Goal: Task Accomplishment & Management: Complete application form

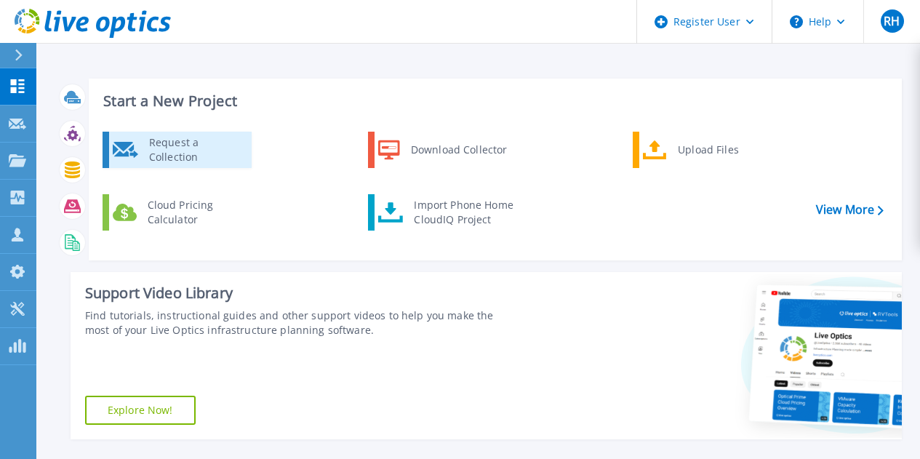
click at [182, 149] on div "Request a Collection" at bounding box center [195, 149] width 106 height 29
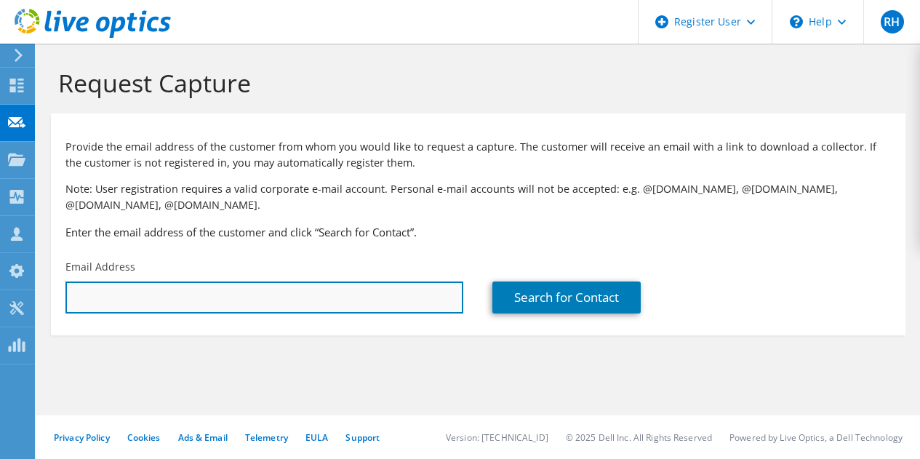
click at [234, 301] on input "text" at bounding box center [264, 297] width 398 height 32
paste input "anthony.dowell@corecivic.com"
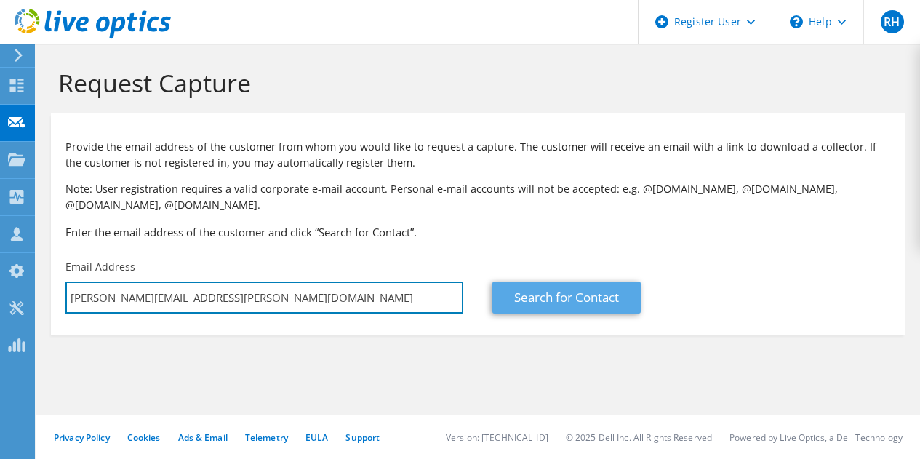
type input "anthony.dowell@corecivic.com"
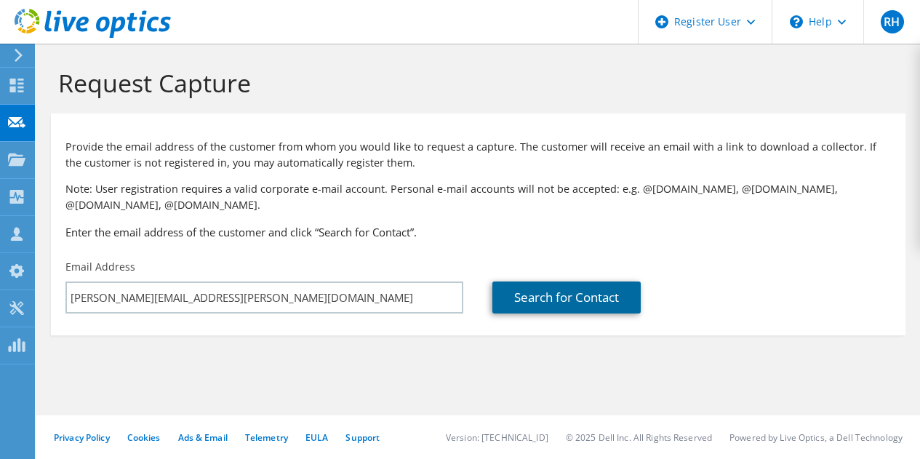
click at [542, 300] on link "Search for Contact" at bounding box center [566, 297] width 148 height 32
type input "CoreCivic"
type input "Anthony"
type input "Dowell"
type input "[GEOGRAPHIC_DATA]"
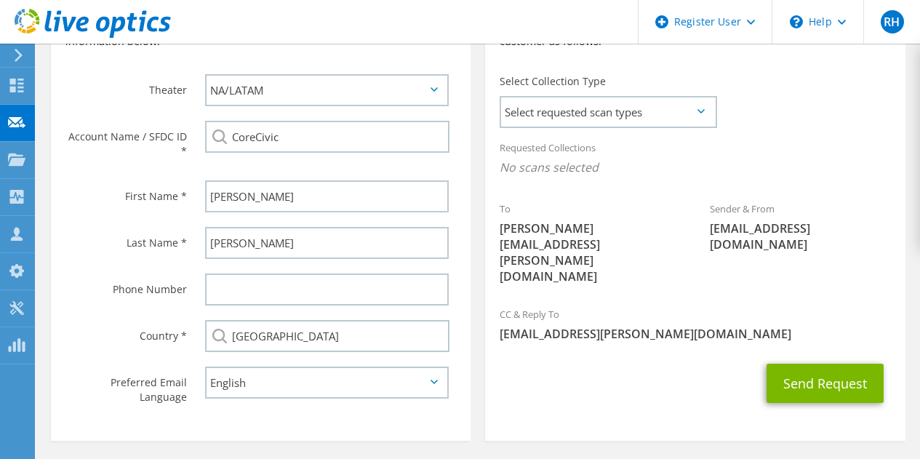
scroll to position [298, 0]
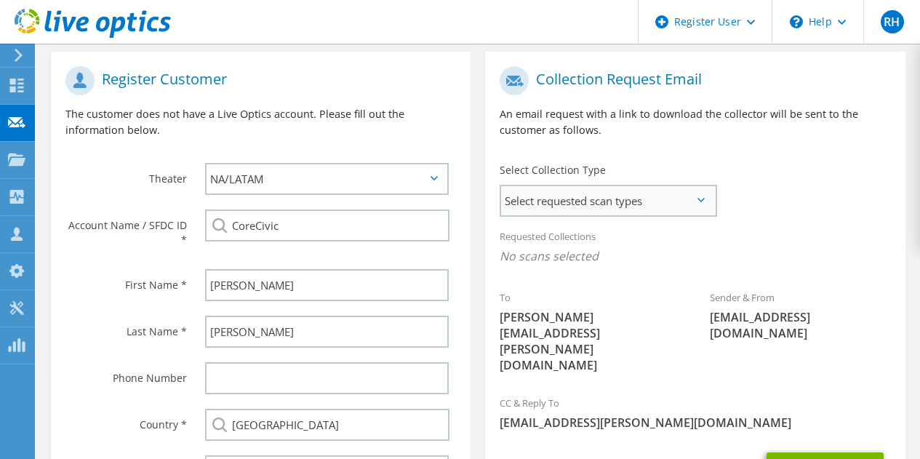
click at [566, 204] on span "Select requested scan types" at bounding box center [608, 200] width 214 height 29
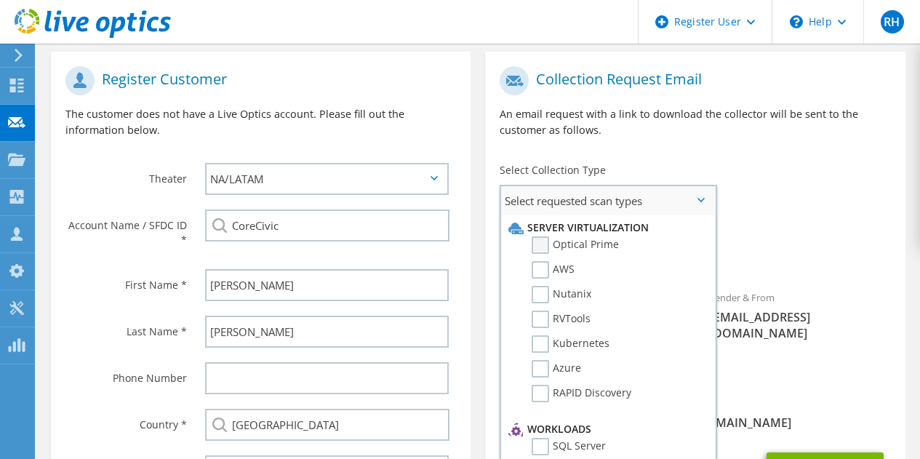
click at [537, 246] on label "Optical Prime" at bounding box center [574, 244] width 87 height 17
click at [0, 0] on input "Optical Prime" at bounding box center [0, 0] width 0 height 0
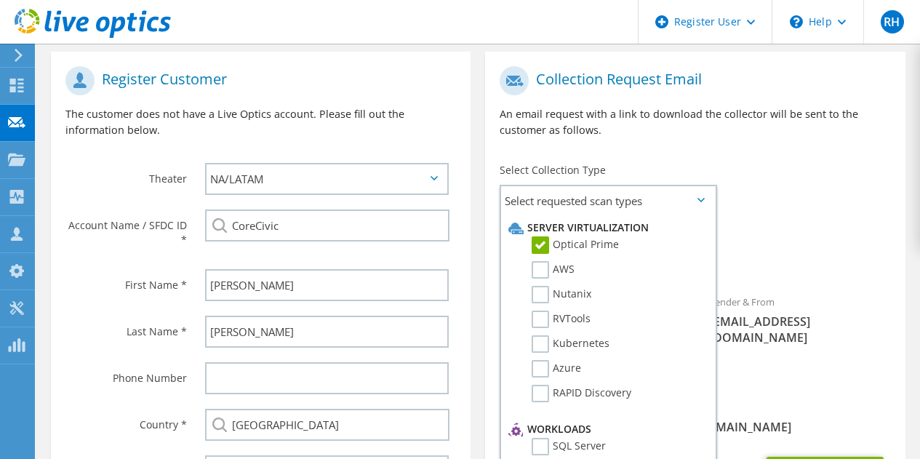
click at [862, 221] on div "Requested Collections No scans selected Optical Prime" at bounding box center [694, 250] width 419 height 58
